Goal: Task Accomplishment & Management: Use online tool/utility

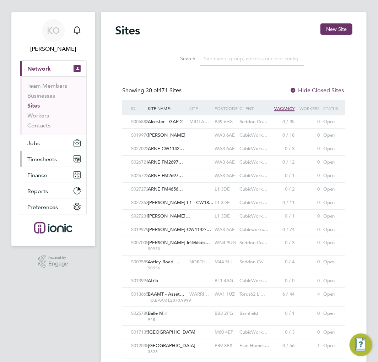
click at [47, 156] on span "Timesheets" at bounding box center [41, 159] width 29 height 7
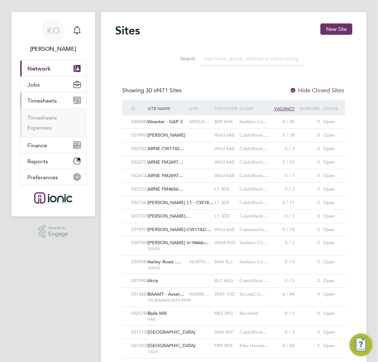
click at [48, 121] on li "Timesheets" at bounding box center [53, 119] width 53 height 10
click at [49, 119] on link "Timesheets" at bounding box center [41, 117] width 29 height 7
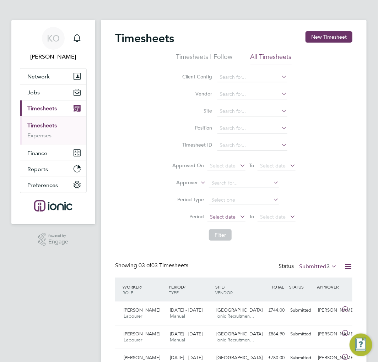
click at [223, 221] on span "Select date" at bounding box center [226, 218] width 38 height 10
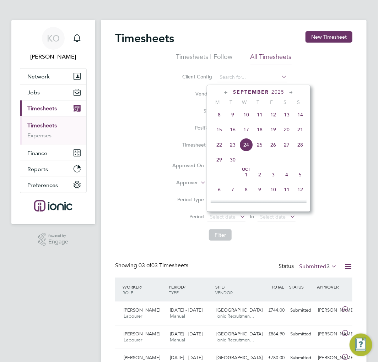
click at [218, 133] on span "15" at bounding box center [218, 129] width 13 height 13
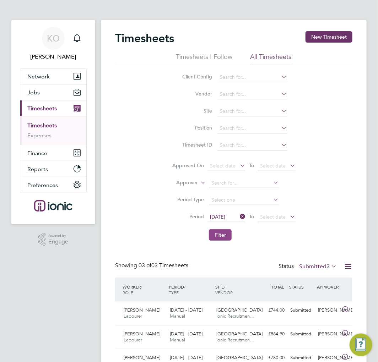
click at [219, 232] on button "Filter" at bounding box center [220, 234] width 23 height 11
click at [327, 202] on div "Client Config Vendor Site Position Timesheet ID Approved On Select date To Sele…" at bounding box center [233, 154] width 237 height 179
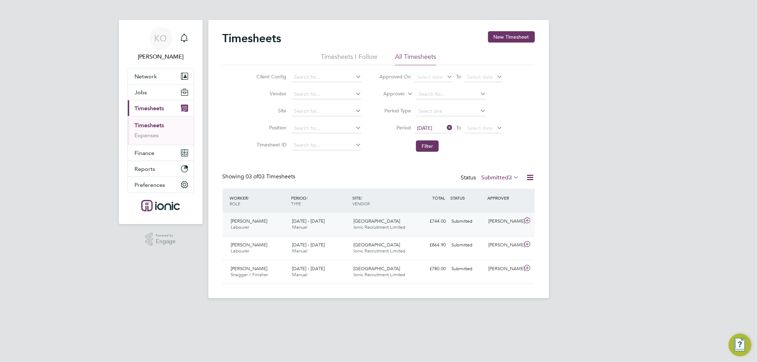
click at [367, 224] on span "[GEOGRAPHIC_DATA]" at bounding box center [376, 221] width 46 height 6
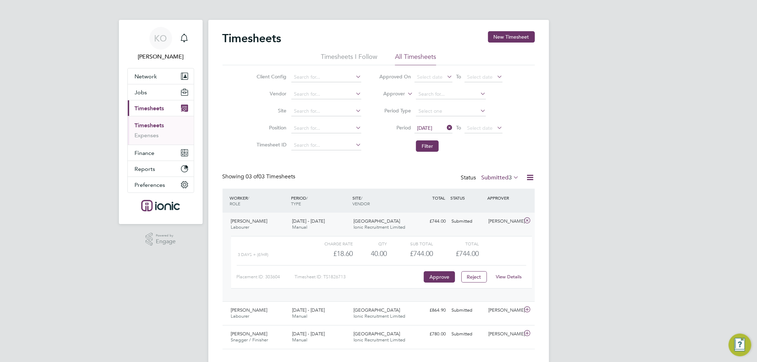
click at [367, 224] on span "[GEOGRAPHIC_DATA]" at bounding box center [376, 221] width 46 height 6
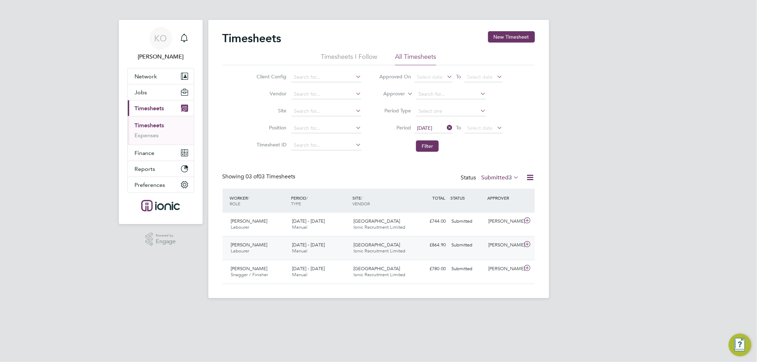
click at [366, 251] on span "Ionic Recruitment Limited" at bounding box center [379, 251] width 52 height 6
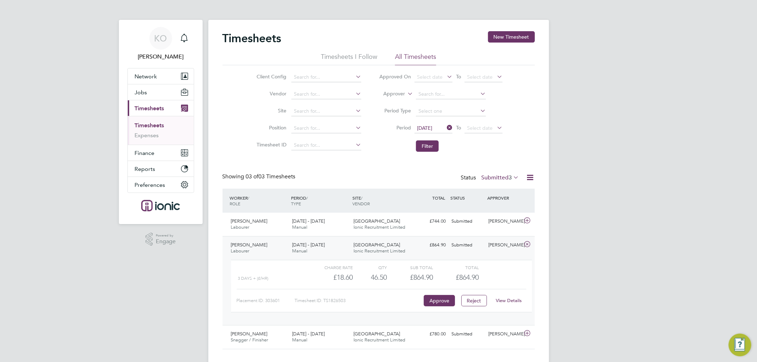
click at [372, 249] on span "Ionic Recruitment Limited" at bounding box center [379, 251] width 52 height 6
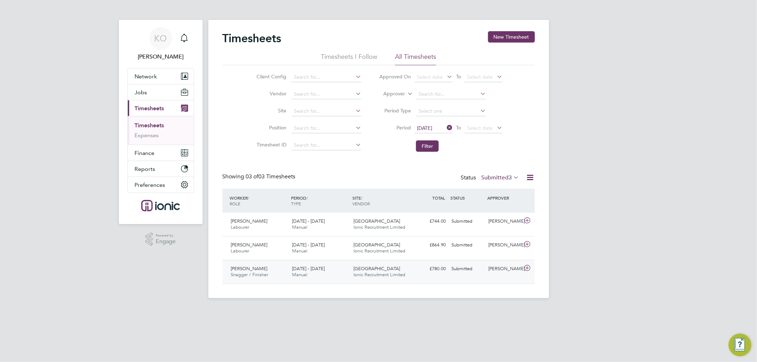
click at [377, 271] on span "[GEOGRAPHIC_DATA]" at bounding box center [376, 269] width 46 height 6
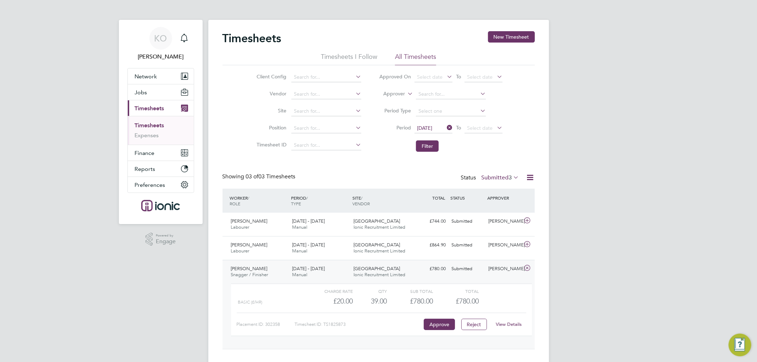
click at [377, 271] on span "[GEOGRAPHIC_DATA]" at bounding box center [376, 269] width 46 height 6
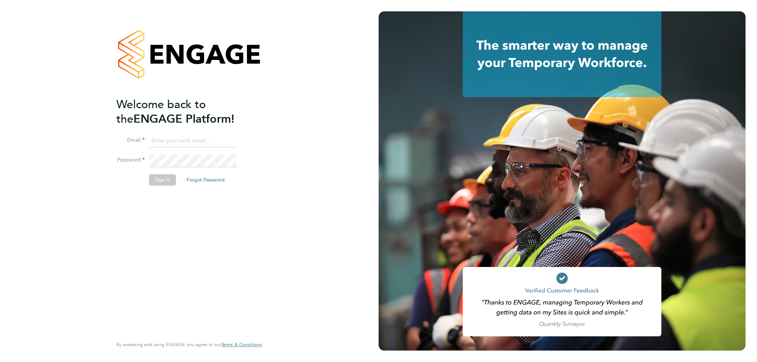
type input "k.owen@ionic.jobs"
click at [166, 183] on button "Sign In" at bounding box center [162, 180] width 27 height 11
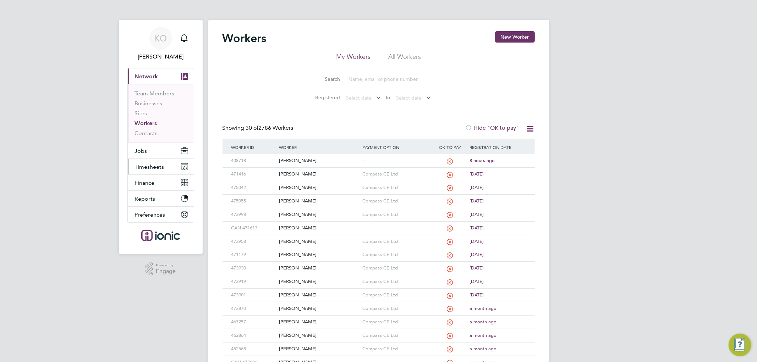
click at [144, 165] on span "Timesheets" at bounding box center [149, 167] width 29 height 7
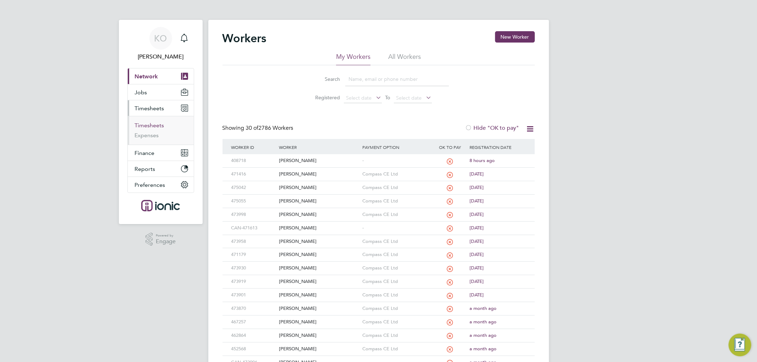
click at [149, 126] on link "Timesheets" at bounding box center [149, 125] width 29 height 7
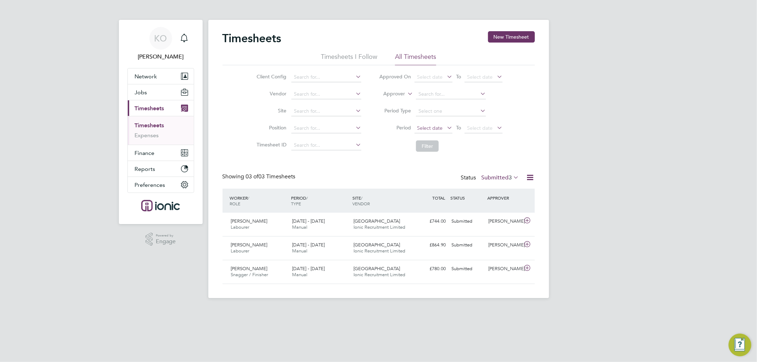
click at [428, 128] on span "Select date" at bounding box center [430, 128] width 26 height 6
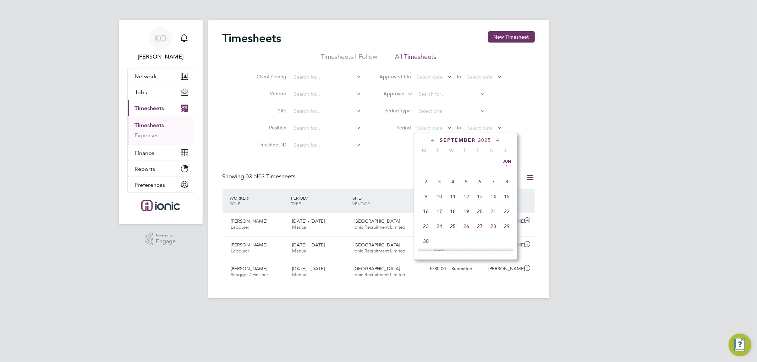
scroll to position [258, 0]
click at [423, 179] on span "15" at bounding box center [425, 177] width 13 height 13
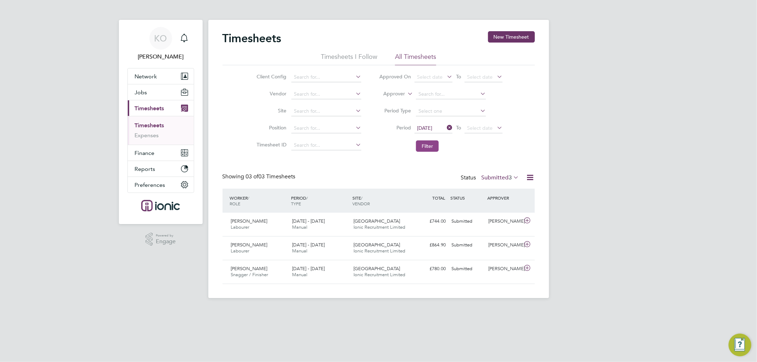
click at [429, 146] on button "Filter" at bounding box center [427, 146] width 23 height 11
click at [477, 127] on span "Select date" at bounding box center [480, 128] width 26 height 6
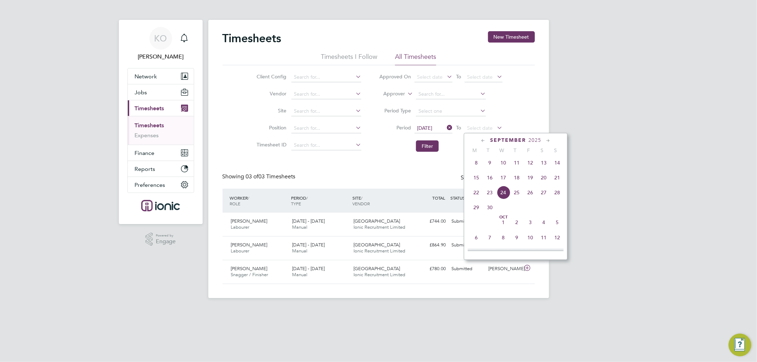
click at [556, 178] on span "21" at bounding box center [556, 177] width 13 height 13
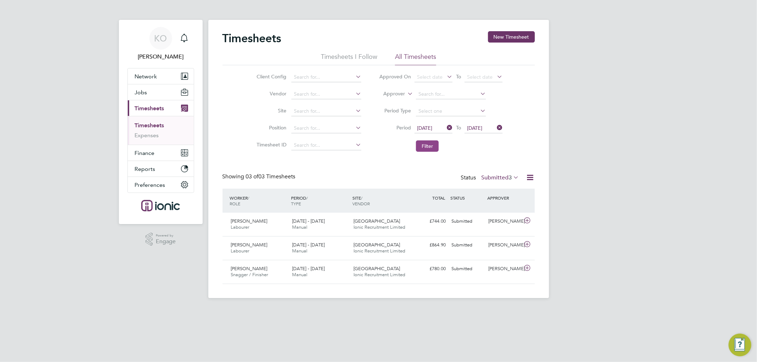
click at [429, 149] on button "Filter" at bounding box center [427, 146] width 23 height 11
click at [398, 152] on li "Filter" at bounding box center [440, 146] width 141 height 18
click at [395, 154] on li "Filter" at bounding box center [440, 146] width 141 height 18
click at [426, 143] on button "Filter" at bounding box center [427, 146] width 23 height 11
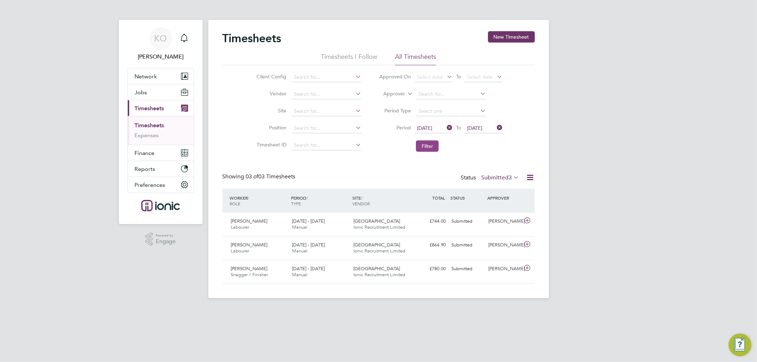
click at [427, 143] on button "Filter" at bounding box center [427, 146] width 23 height 11
click at [420, 139] on li "Filter" at bounding box center [440, 146] width 141 height 18
click at [424, 139] on li "Filter" at bounding box center [440, 146] width 141 height 18
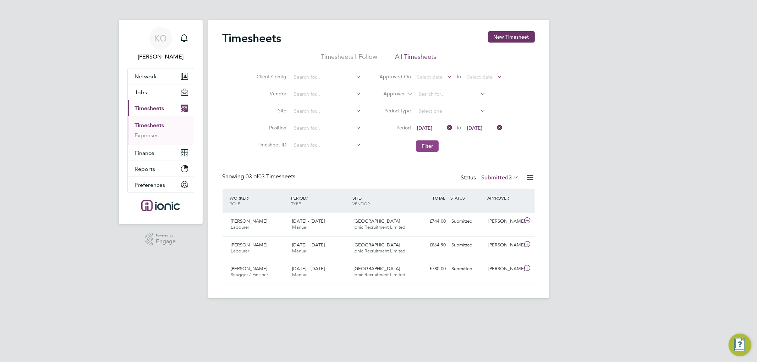
click at [426, 141] on button "Filter" at bounding box center [427, 146] width 23 height 11
click at [430, 146] on button "Filter" at bounding box center [427, 146] width 23 height 11
click at [406, 160] on div "Timesheets New Timesheet Timesheets I Follow All Timesheets Client Config Vendo…" at bounding box center [379, 157] width 312 height 253
click at [429, 144] on button "Filter" at bounding box center [427, 146] width 23 height 11
click at [505, 175] on label "Submitted 3" at bounding box center [501, 177] width 38 height 7
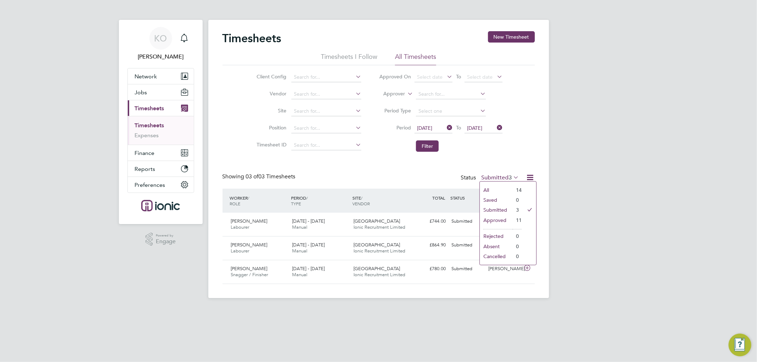
click at [505, 175] on label "Submitted 3" at bounding box center [501, 177] width 38 height 7
click at [430, 142] on button "Filter" at bounding box center [427, 146] width 23 height 11
click at [426, 146] on button "Filter" at bounding box center [427, 146] width 23 height 11
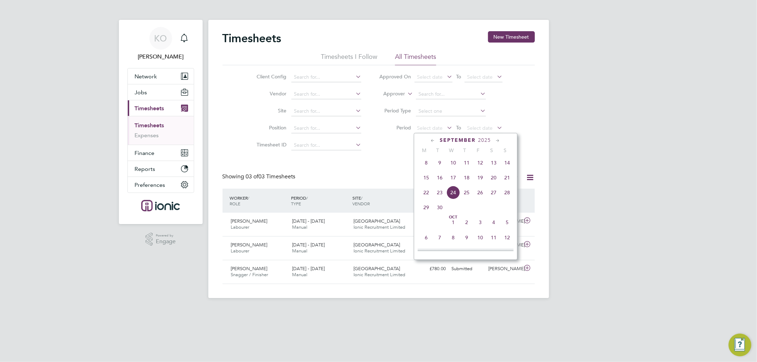
click at [429, 178] on span "15" at bounding box center [425, 177] width 13 height 13
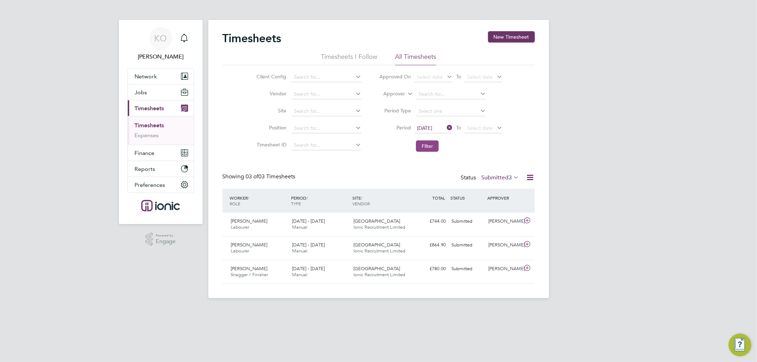
click at [435, 143] on button "Filter" at bounding box center [427, 146] width 23 height 11
click at [485, 127] on span "Select date" at bounding box center [480, 128] width 26 height 6
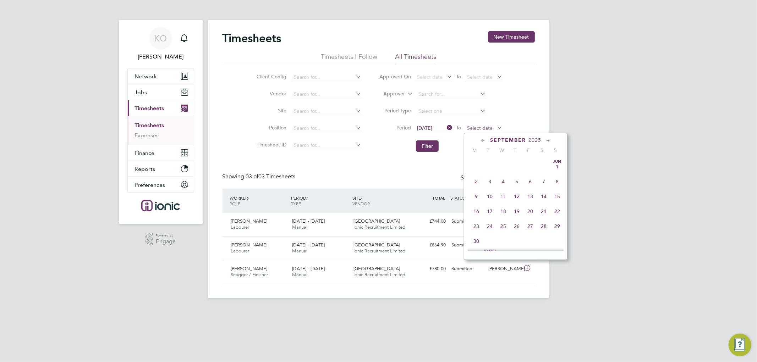
scroll to position [258, 0]
click at [559, 182] on span "21" at bounding box center [556, 177] width 13 height 13
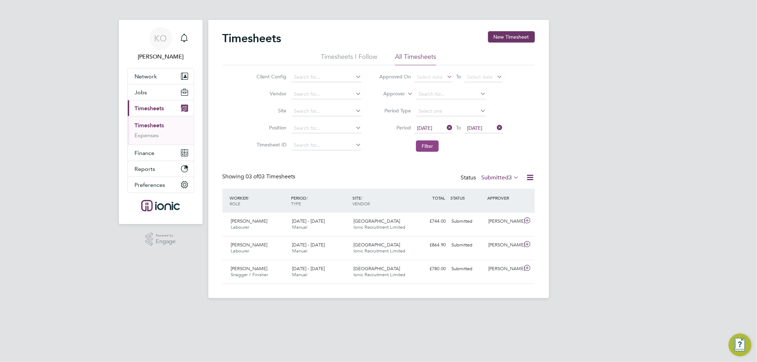
click at [428, 141] on button "Filter" at bounding box center [427, 146] width 23 height 11
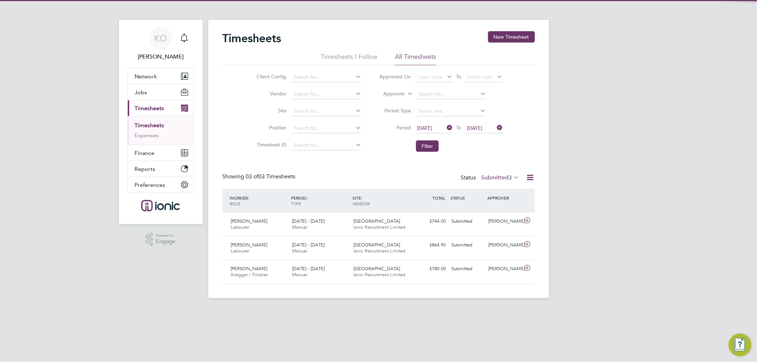
click at [400, 155] on div "Timesheets New Timesheet Timesheets I Follow All Timesheets Client Config Vendo…" at bounding box center [379, 157] width 312 height 253
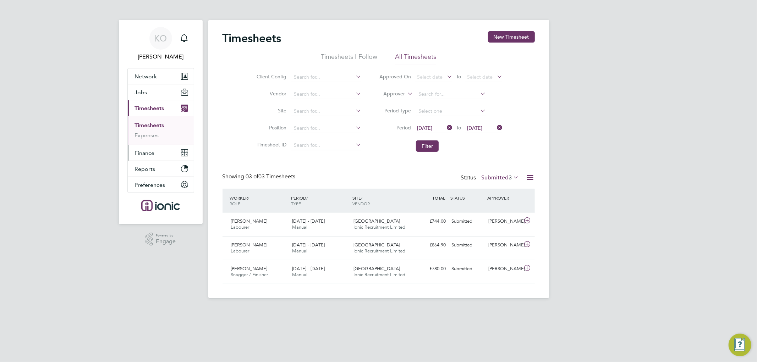
click at [152, 150] on span "Finance" at bounding box center [145, 153] width 20 height 7
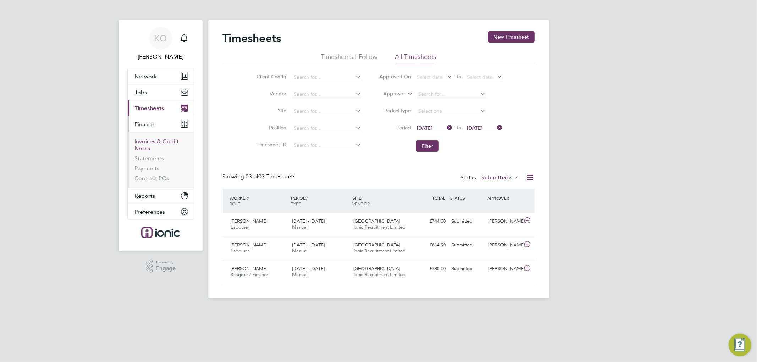
click at [154, 142] on link "Invoices & Credit Notes" at bounding box center [157, 145] width 44 height 14
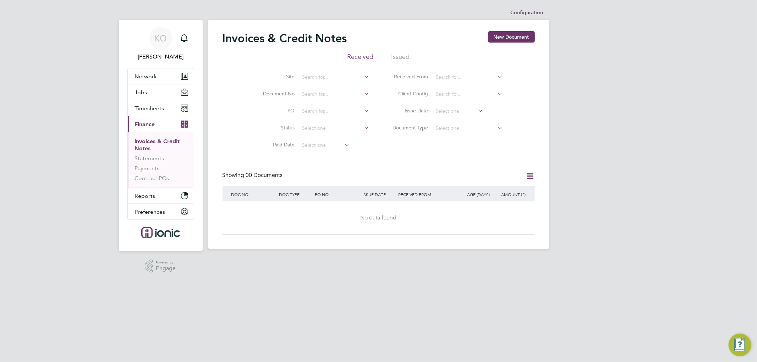
click at [403, 59] on li "Issued" at bounding box center [400, 59] width 18 height 13
